Goal: Task Accomplishment & Management: Manage account settings

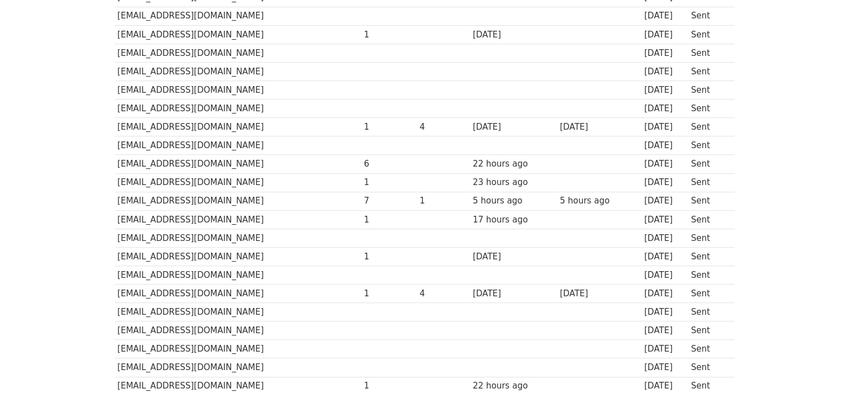
scroll to position [480, 0]
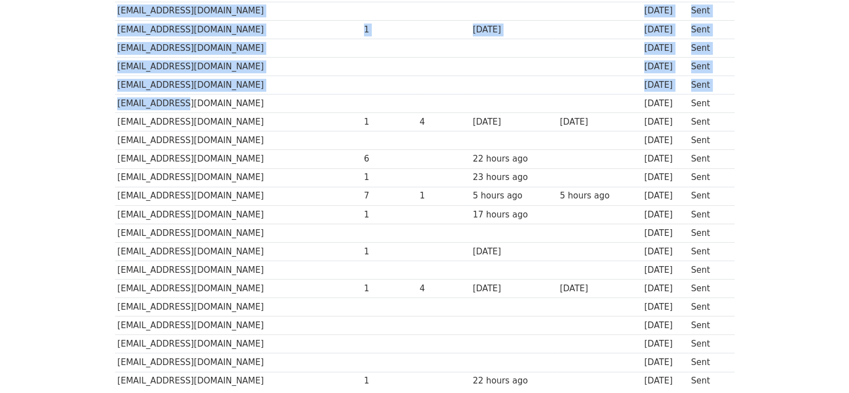
drag, startPoint x: 176, startPoint y: 98, endPoint x: 113, endPoint y: 44, distance: 82.8
click at [113, 44] on div "Recipient ↑ ↓ Opens ↑ ↓ Clicks ↑ ↓ Last opened ↑ ↓ Last clicked ↑ ↓ Sent ↑ ↓ St…" at bounding box center [425, 40] width 637 height 717
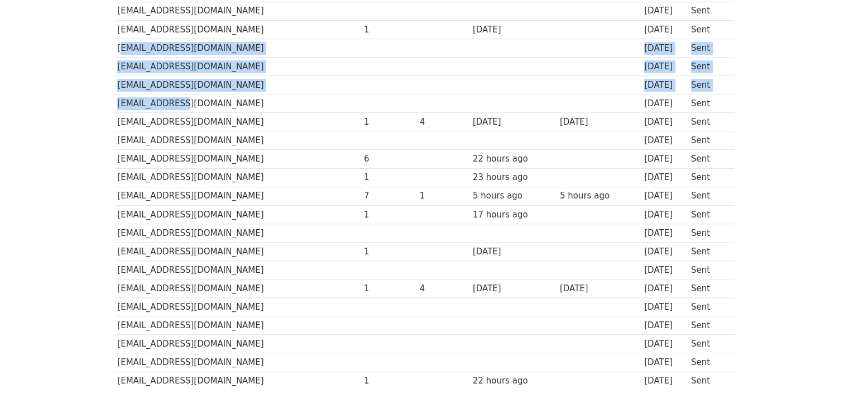
drag, startPoint x: 117, startPoint y: 44, endPoint x: 170, endPoint y: 97, distance: 74.6
click at [170, 97] on tbody "Recipient ↑ ↓ Opens ↑ ↓ Clicks ↑ ↓ Last opened ↑ ↓ Last clicked ↑ ↓ Sent ↑ ↓ St…" at bounding box center [425, 39] width 620 height 702
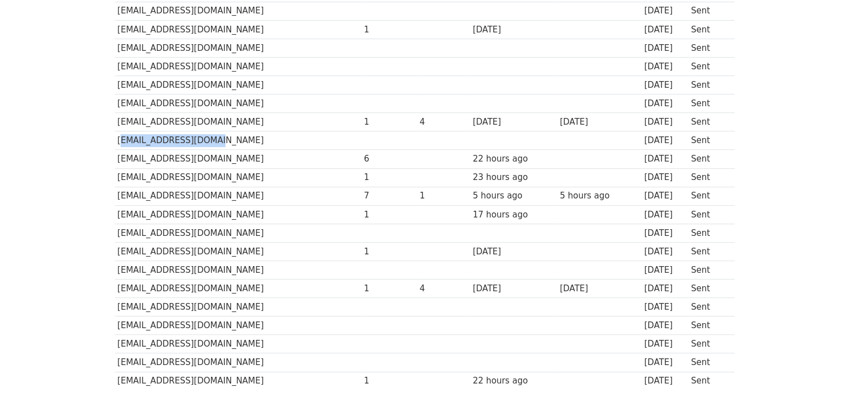
drag, startPoint x: 116, startPoint y: 137, endPoint x: 204, endPoint y: 135, distance: 88.3
click at [204, 135] on td "[EMAIL_ADDRESS][DOMAIN_NAME]" at bounding box center [238, 140] width 247 height 18
drag, startPoint x: 116, startPoint y: 228, endPoint x: 214, endPoint y: 230, distance: 97.8
click at [214, 230] on td "[EMAIL_ADDRESS][DOMAIN_NAME]" at bounding box center [238, 232] width 247 height 18
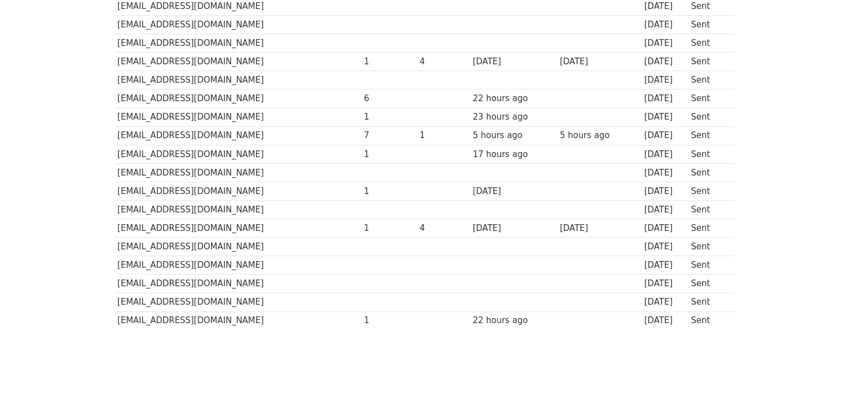
scroll to position [571, 0]
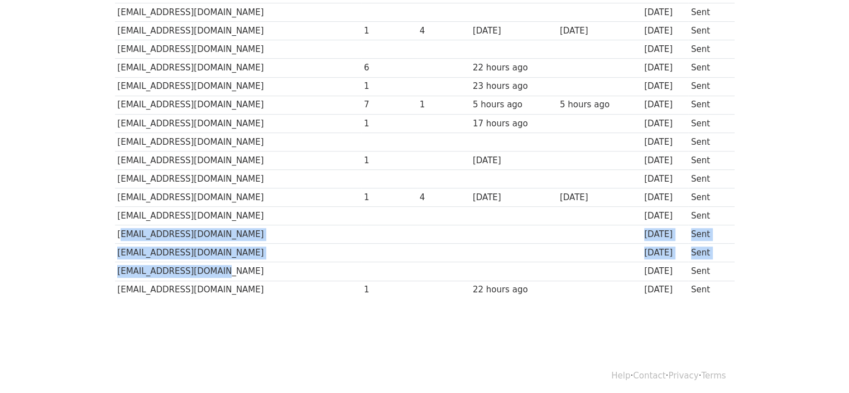
drag, startPoint x: 117, startPoint y: 230, endPoint x: 214, endPoint y: 270, distance: 105.4
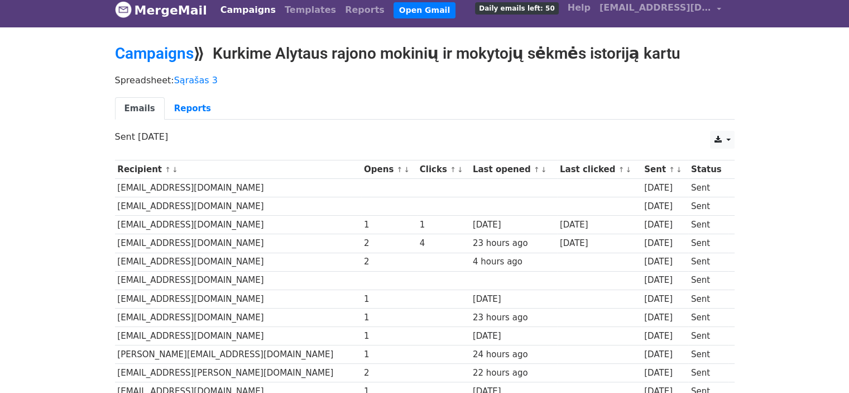
scroll to position [0, 0]
